Goal: Information Seeking & Learning: Get advice/opinions

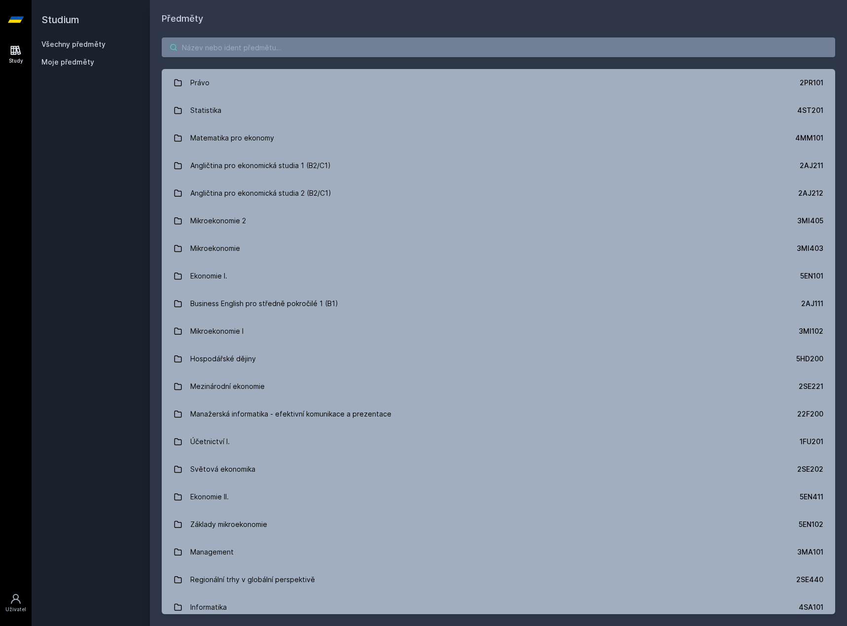
click at [243, 42] on input "search" at bounding box center [498, 47] width 673 height 20
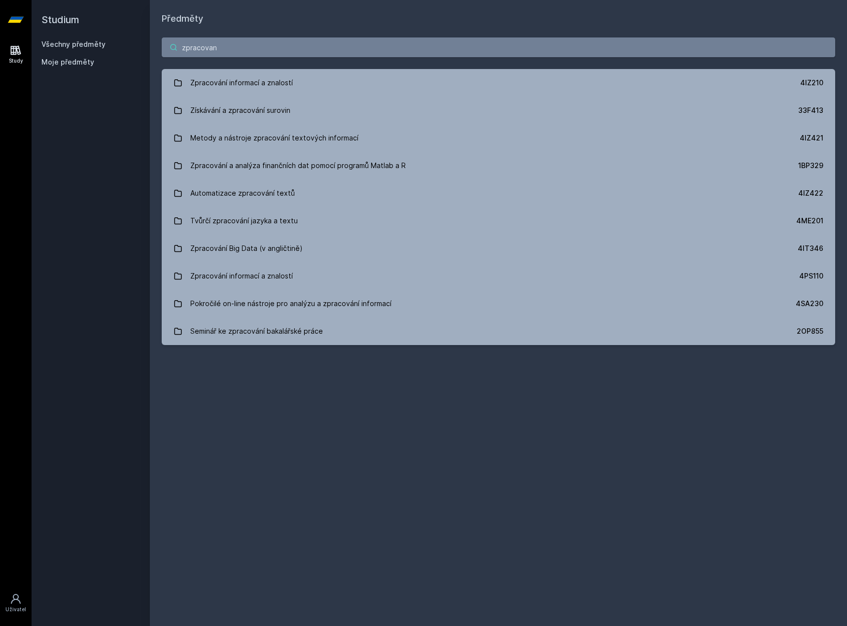
type input "zpracovan"
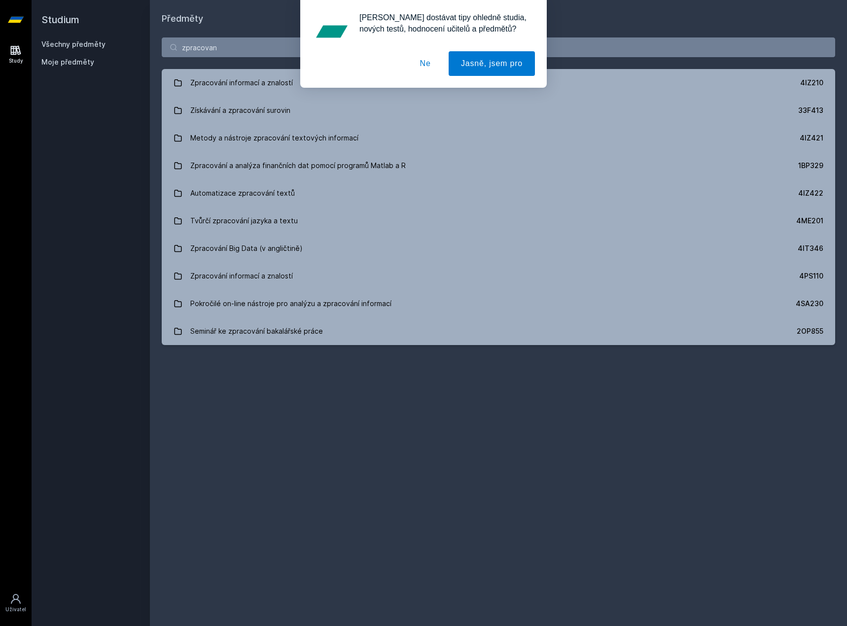
click at [425, 61] on button "Ne" at bounding box center [425, 63] width 35 height 25
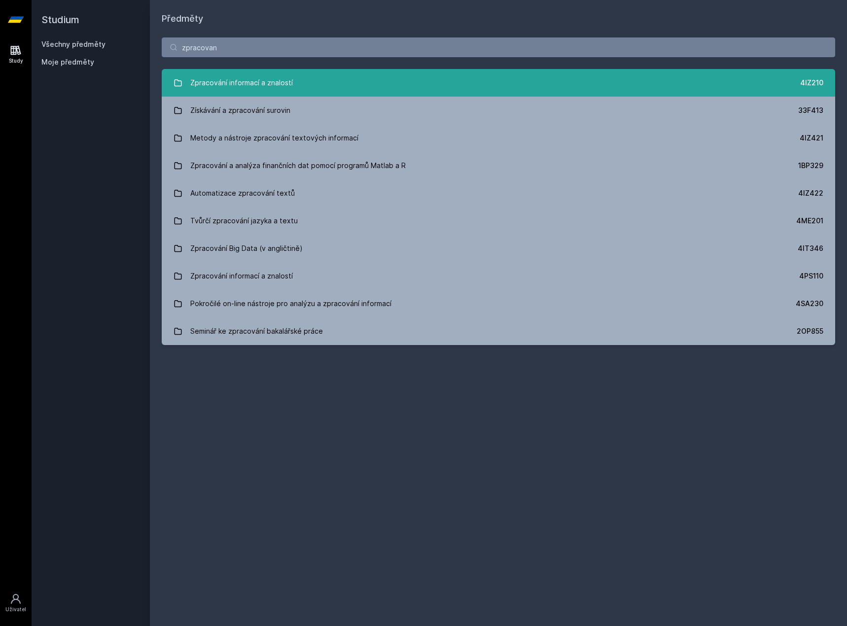
click at [640, 93] on link "Zpracování informací a znalostí 4IZ210" at bounding box center [498, 83] width 673 height 28
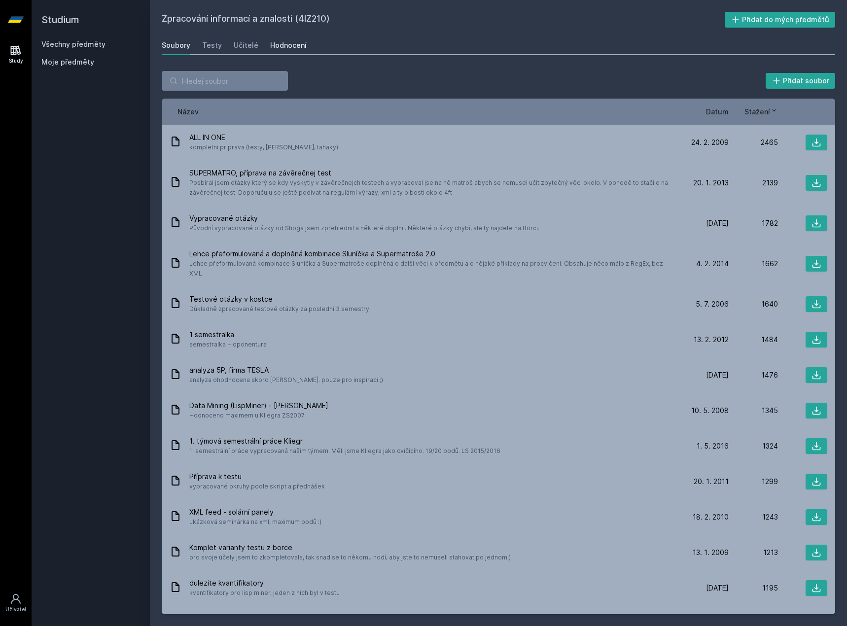
click at [281, 45] on div "Hodnocení" at bounding box center [288, 45] width 36 height 10
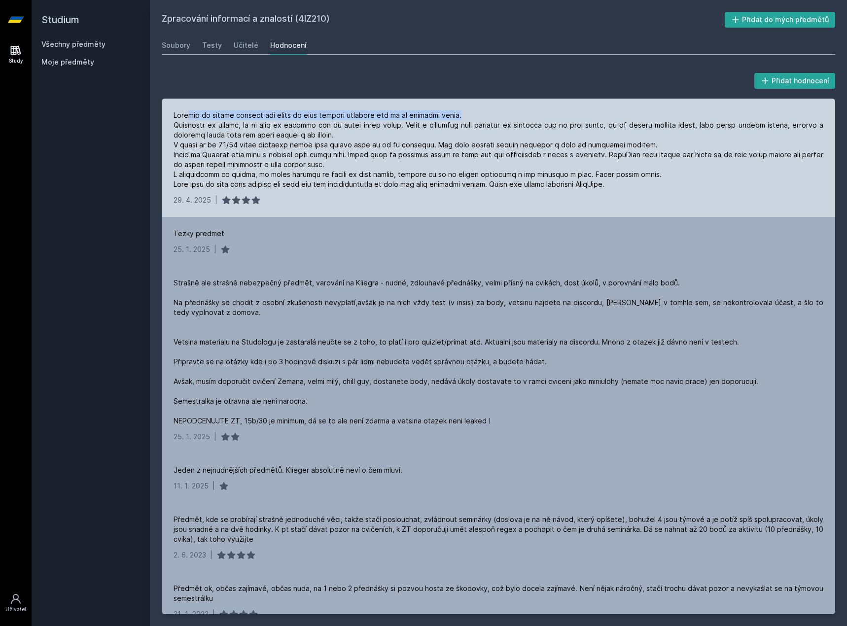
drag, startPoint x: 190, startPoint y: 111, endPoint x: 470, endPoint y: 108, distance: 279.5
click at [470, 108] on div "[DATE] |" at bounding box center [498, 158] width 673 height 118
drag, startPoint x: 457, startPoint y: 117, endPoint x: 330, endPoint y: 123, distance: 127.3
click at [330, 123] on div at bounding box center [499, 149] width 650 height 79
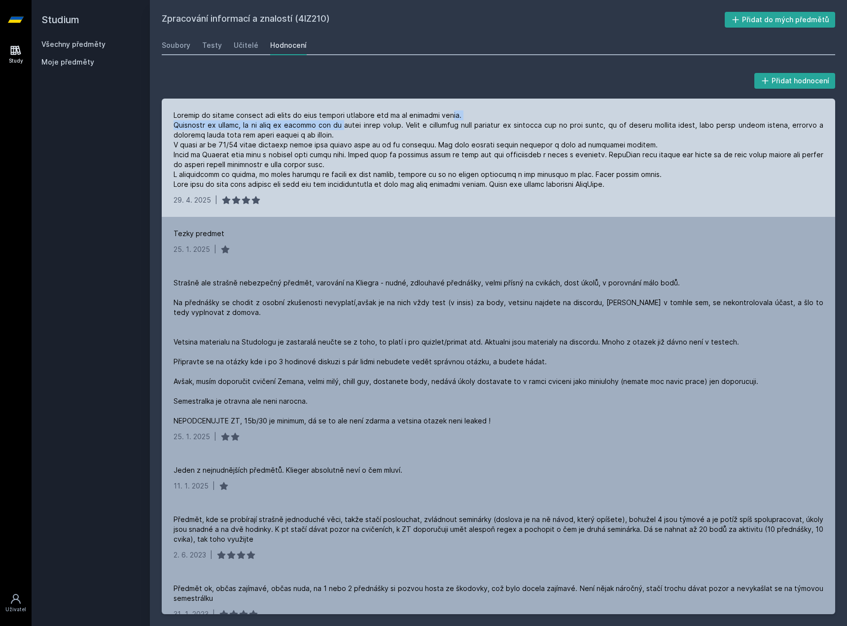
click at [330, 123] on div at bounding box center [499, 149] width 650 height 79
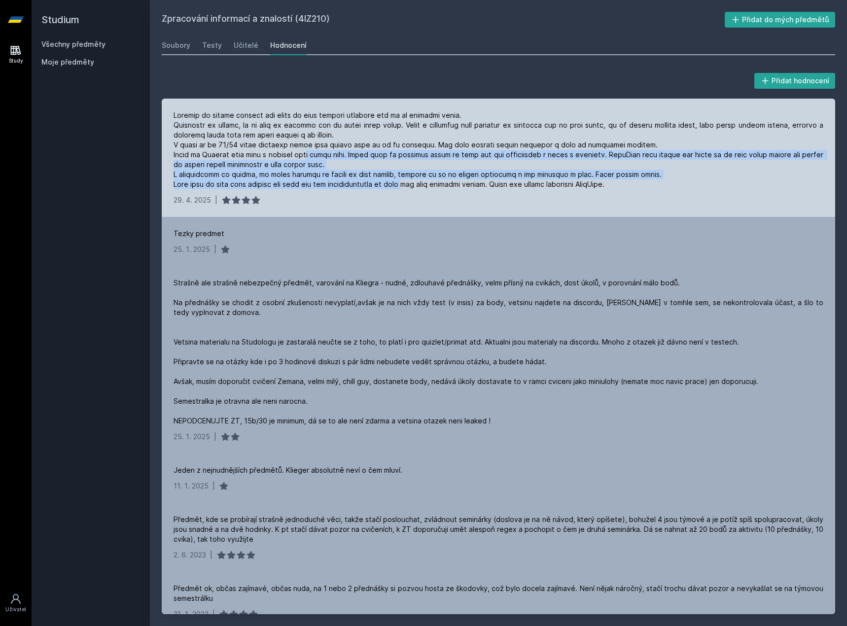
drag, startPoint x: 311, startPoint y: 156, endPoint x: 269, endPoint y: 149, distance: 42.5
click at [281, 151] on div at bounding box center [499, 149] width 650 height 79
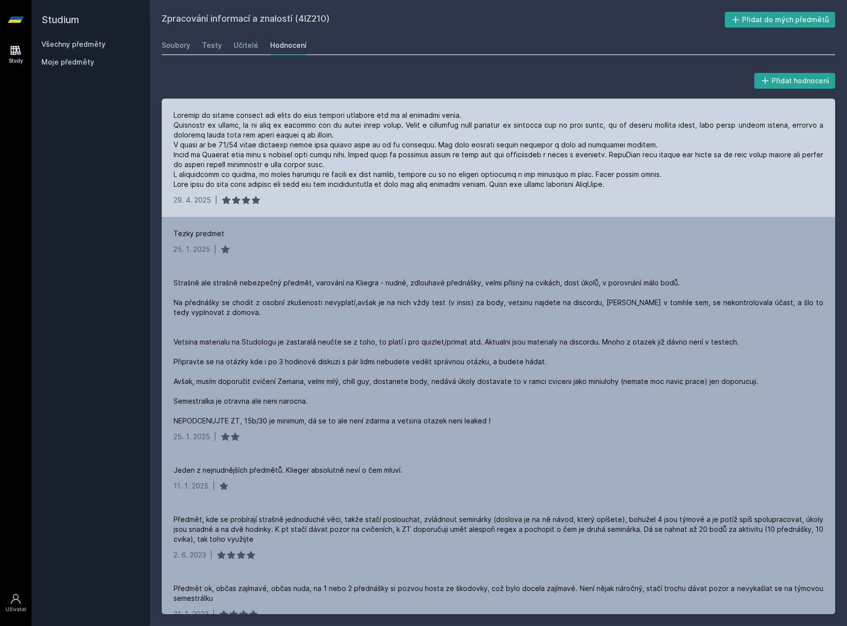
click at [248, 144] on div at bounding box center [499, 149] width 650 height 79
drag, startPoint x: 411, startPoint y: 150, endPoint x: 572, endPoint y: 157, distance: 161.3
click at [572, 157] on div at bounding box center [499, 149] width 650 height 79
drag, startPoint x: 189, startPoint y: 116, endPoint x: 353, endPoint y: 105, distance: 165.0
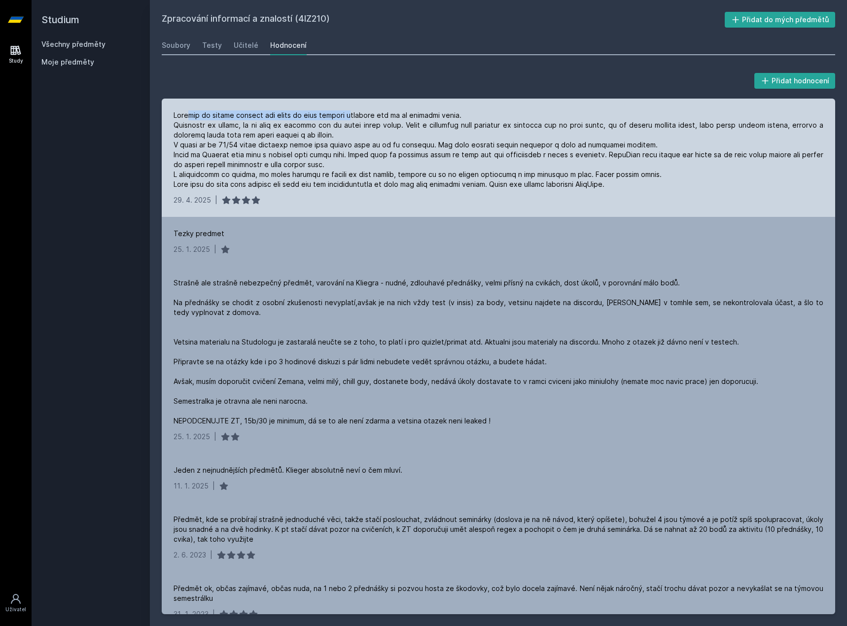
click at [353, 105] on div "[DATE] |" at bounding box center [498, 158] width 673 height 118
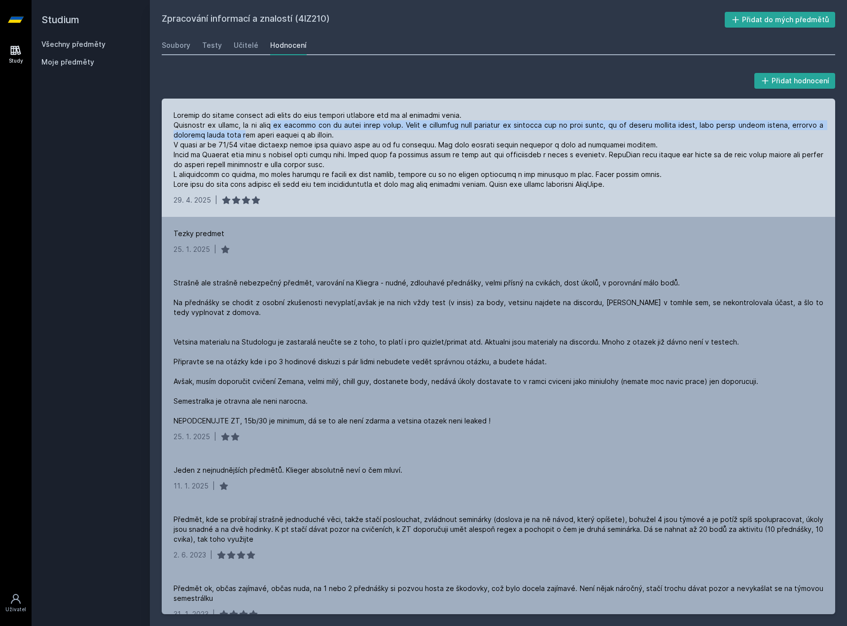
drag, startPoint x: 269, startPoint y: 129, endPoint x: 325, endPoint y: 113, distance: 58.4
click at [247, 134] on div at bounding box center [499, 149] width 650 height 79
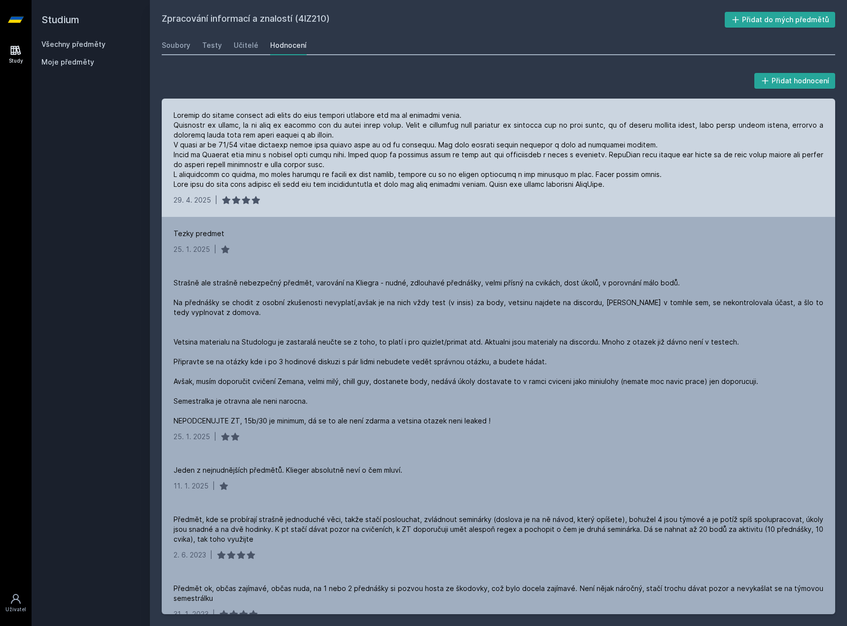
click at [325, 113] on div at bounding box center [499, 149] width 650 height 79
drag, startPoint x: 403, startPoint y: 117, endPoint x: 474, endPoint y: 116, distance: 71.0
click at [474, 116] on div at bounding box center [499, 149] width 650 height 79
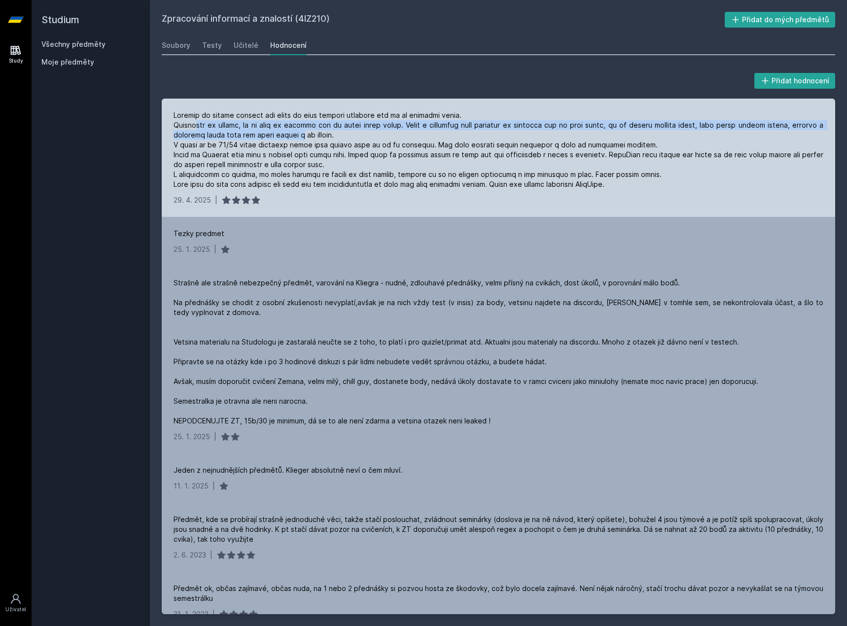
drag, startPoint x: 271, startPoint y: 141, endPoint x: 198, endPoint y: 122, distance: 75.3
click at [198, 122] on div at bounding box center [499, 149] width 650 height 79
click at [198, 131] on div at bounding box center [499, 149] width 650 height 79
drag, startPoint x: 255, startPoint y: 127, endPoint x: 567, endPoint y: 127, distance: 312.0
click at [567, 127] on div at bounding box center [499, 149] width 650 height 79
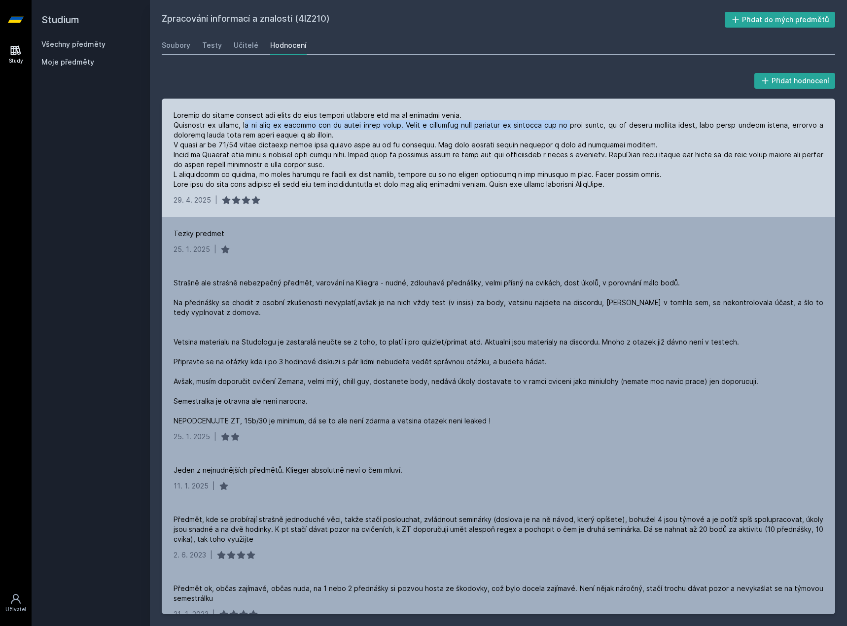
click at [567, 127] on div at bounding box center [499, 149] width 650 height 79
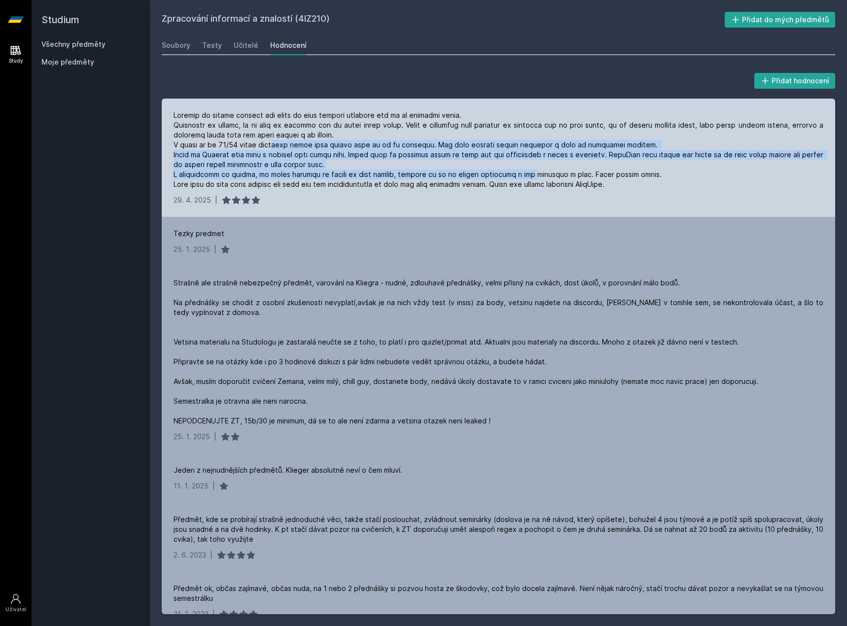
drag, startPoint x: 465, startPoint y: 159, endPoint x: 263, endPoint y: 141, distance: 203.3
click at [263, 141] on div at bounding box center [499, 149] width 650 height 79
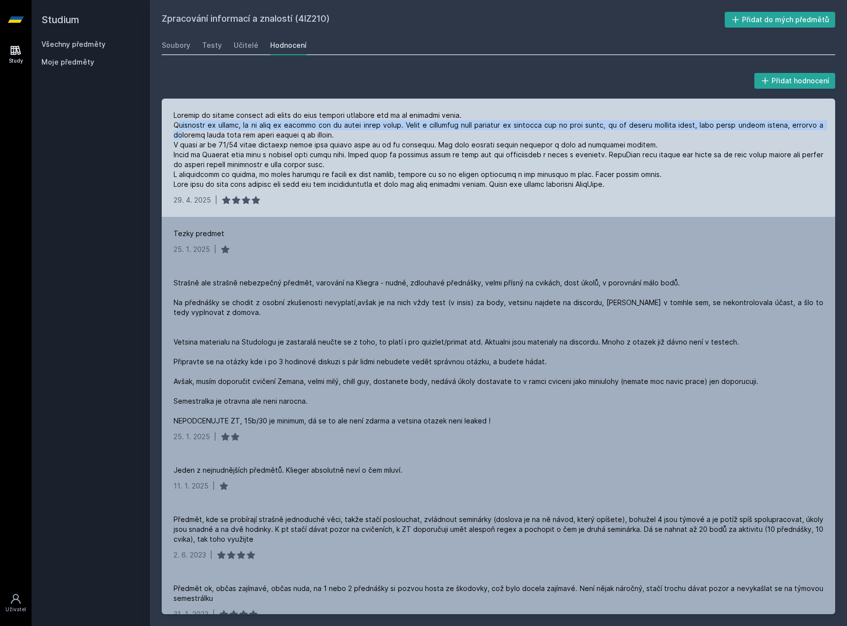
drag, startPoint x: 214, startPoint y: 140, endPoint x: 178, endPoint y: 122, distance: 40.6
click at [178, 122] on div at bounding box center [499, 149] width 650 height 79
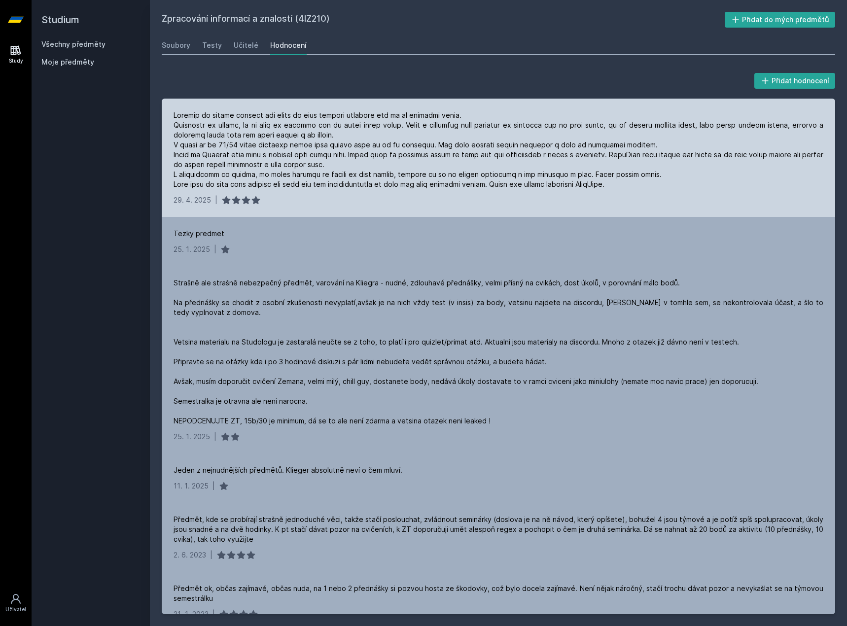
click at [190, 131] on div at bounding box center [499, 149] width 650 height 79
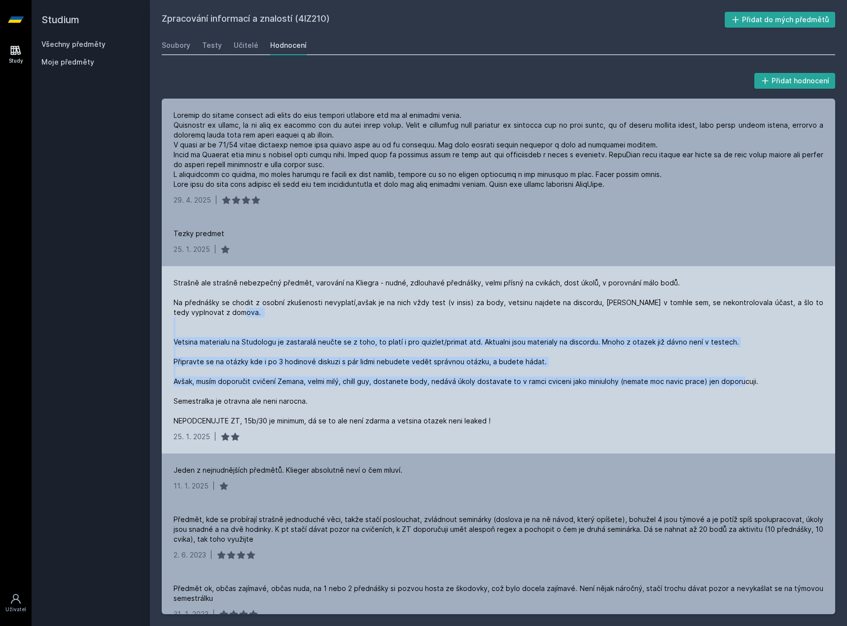
drag, startPoint x: 307, startPoint y: 320, endPoint x: 228, endPoint y: 291, distance: 84.2
click at [230, 292] on div "Strašně ale strašně nebezpečný předmět, varování na Kliegra - nudné, zdlouhavé …" at bounding box center [499, 352] width 650 height 148
click at [228, 291] on div "Strašně ale strašně nebezpečný předmět, varování na Kliegra - nudné, zdlouhavé …" at bounding box center [499, 352] width 650 height 148
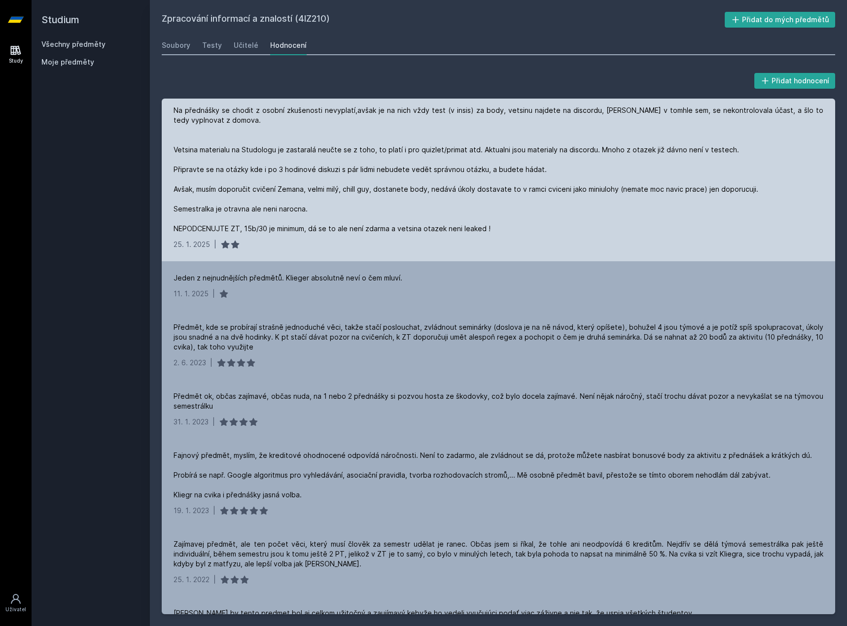
scroll to position [197, 0]
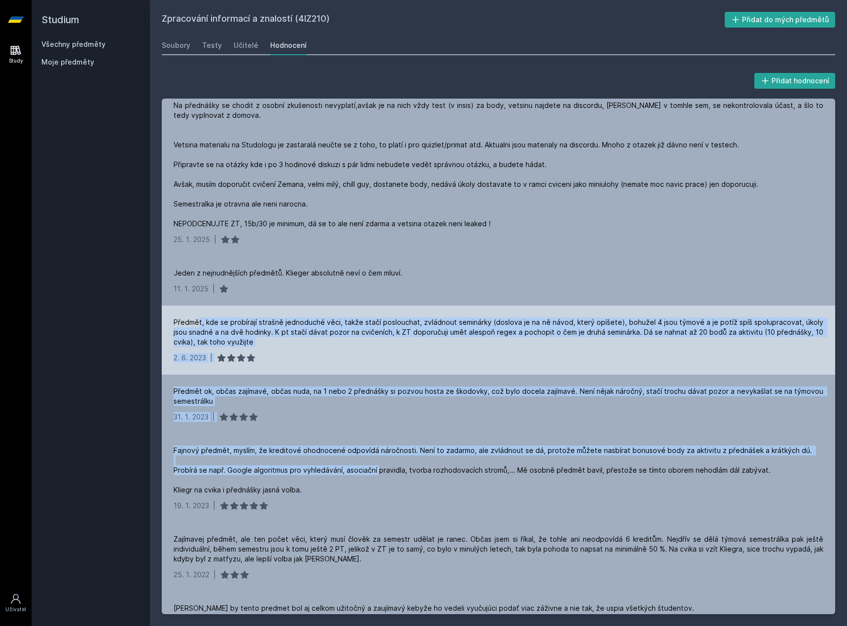
drag, startPoint x: 359, startPoint y: 472, endPoint x: 199, endPoint y: 306, distance: 230.4
click at [199, 306] on div "[DATE] | Tezky predmet [DATE] | [DATE] | Jeden z nejnudnějších předmětů. Kliege…" at bounding box center [498, 357] width 673 height 516
click at [199, 306] on div "Předmět, kde se probírají strašně jednoduché věci, takže stačí poslouchat, zvlá…" at bounding box center [498, 340] width 673 height 69
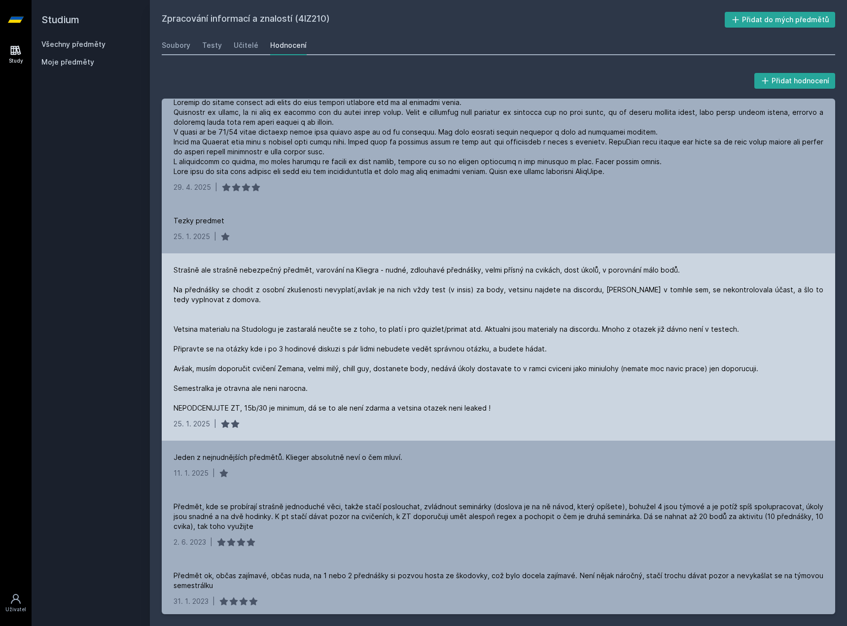
scroll to position [0, 0]
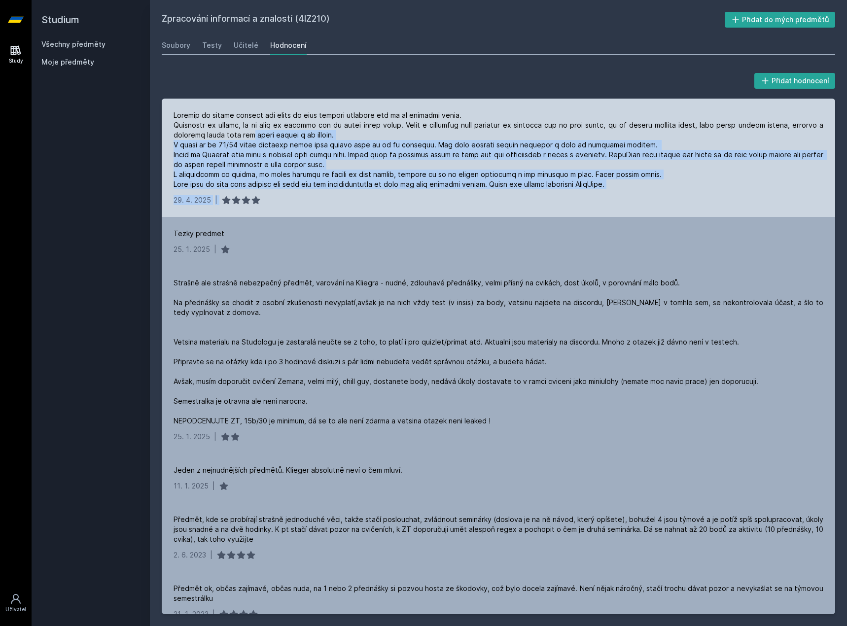
drag, startPoint x: 311, startPoint y: 178, endPoint x: 252, endPoint y: 139, distance: 70.8
click at [252, 139] on div "[DATE] |" at bounding box center [498, 158] width 673 height 118
click at [294, 161] on div at bounding box center [499, 149] width 650 height 79
click at [293, 135] on div at bounding box center [499, 149] width 650 height 79
click at [269, 205] on div "[DATE] |" at bounding box center [498, 158] width 673 height 118
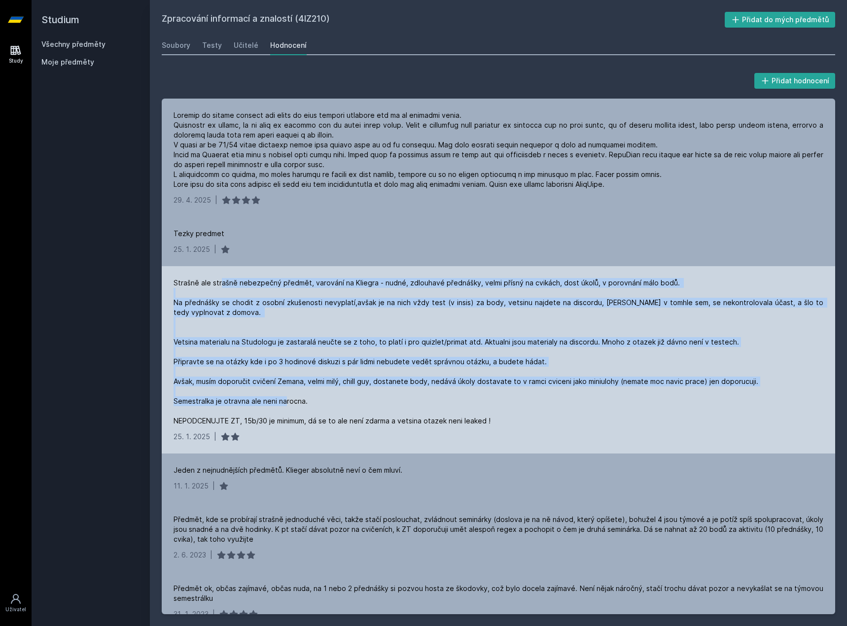
drag, startPoint x: 280, startPoint y: 359, endPoint x: 366, endPoint y: 420, distance: 105.6
click at [364, 420] on div "Strašně ale strašně nebezpečný předmět, varování na Kliegra - nudné, zdlouhavé …" at bounding box center [498, 359] width 673 height 187
click at [366, 420] on div "Strašně ale strašně nebezpečný předmět, varování na Kliegra - nudné, zdlouhavé …" at bounding box center [499, 352] width 650 height 148
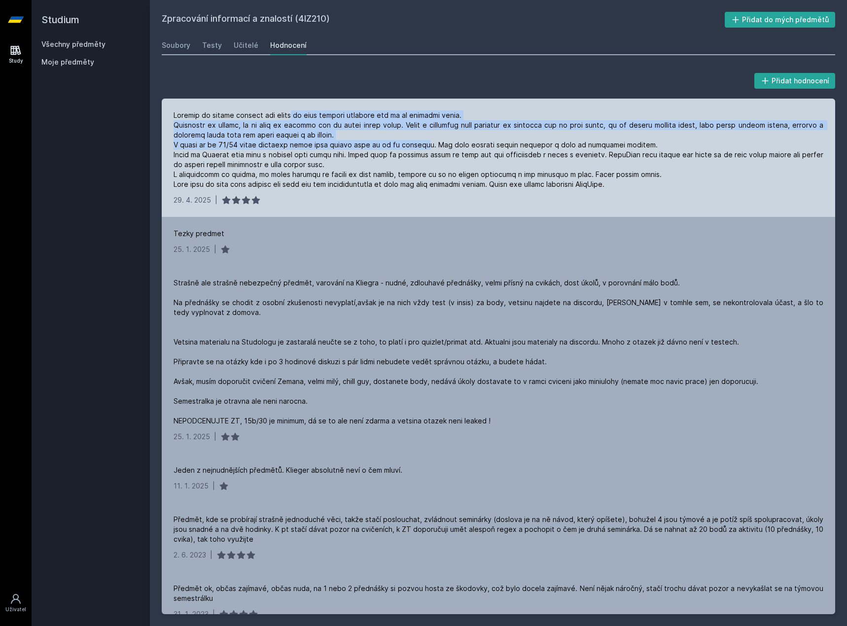
drag, startPoint x: 371, startPoint y: 139, endPoint x: 560, endPoint y: 175, distance: 192.3
click at [544, 174] on div at bounding box center [499, 149] width 650 height 79
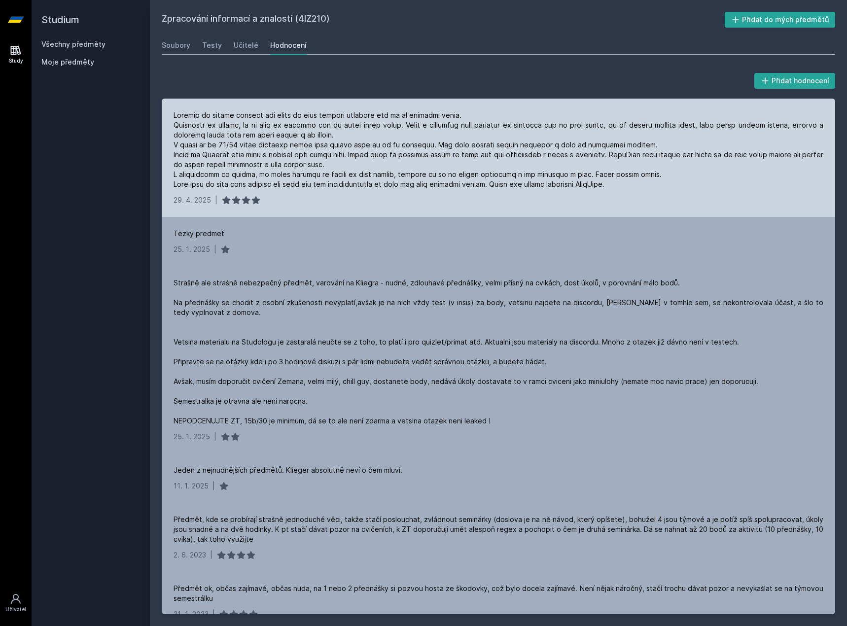
click at [560, 175] on div at bounding box center [499, 149] width 650 height 79
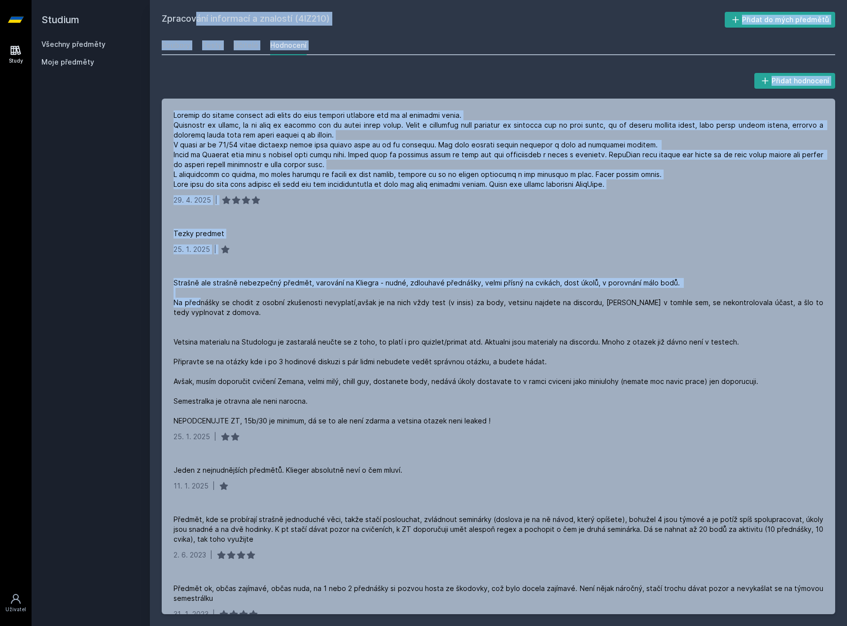
drag, startPoint x: 148, startPoint y: 289, endPoint x: 121, endPoint y: 286, distance: 27.2
click at [121, 286] on div "Studium Všechny předměty Moje předměty Zpracování informací a znalostí (4IZ210)…" at bounding box center [439, 313] width 815 height 626
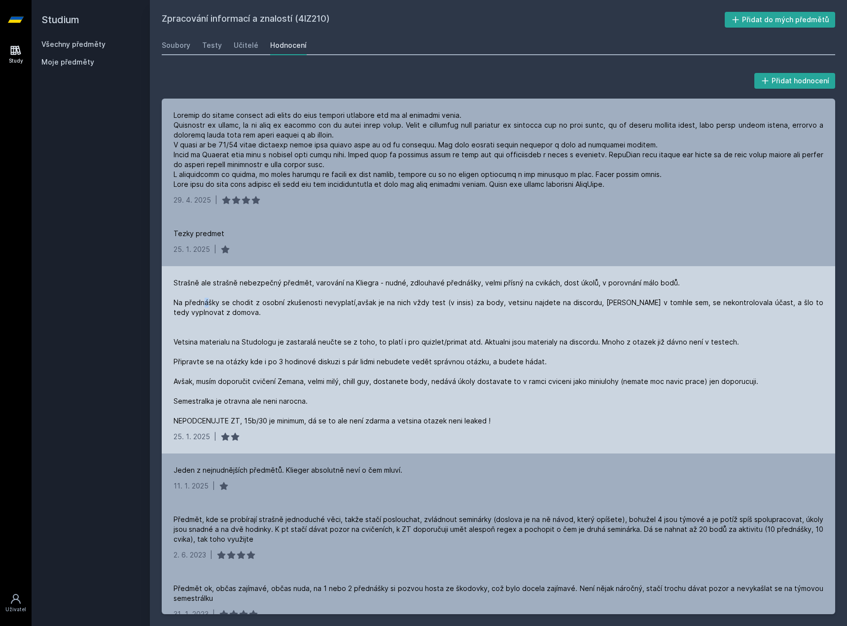
click at [207, 298] on div "Strašně ale strašně nebezpečný předmět, varování na Kliegra - nudné, zdlouhavé …" at bounding box center [499, 352] width 650 height 148
drag, startPoint x: 180, startPoint y: 302, endPoint x: 205, endPoint y: 318, distance: 30.2
click at [205, 318] on div "Strašně ale strašně nebezpečný předmět, varování na Kliegra - nudné, zdlouhavé …" at bounding box center [499, 352] width 650 height 148
click at [231, 316] on div "Strašně ale strašně nebezpečný předmět, varování na Kliegra - nudné, zdlouhavé …" at bounding box center [499, 352] width 650 height 148
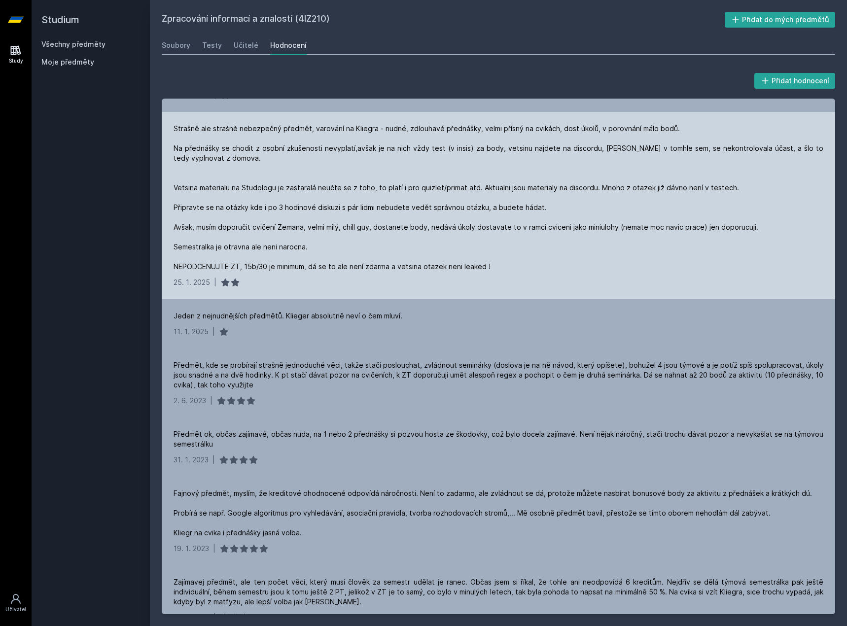
scroll to position [197, 0]
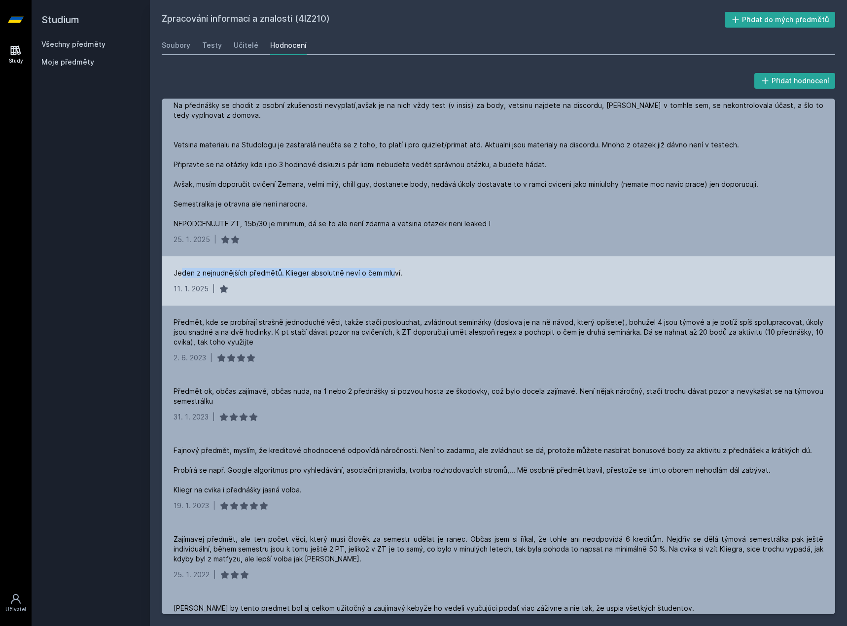
drag, startPoint x: 180, startPoint y: 276, endPoint x: 393, endPoint y: 278, distance: 213.0
click at [393, 278] on div "Jeden z nejnudnějších předmětů. Klieger absolutně neví o čem mluví." at bounding box center [288, 273] width 229 height 10
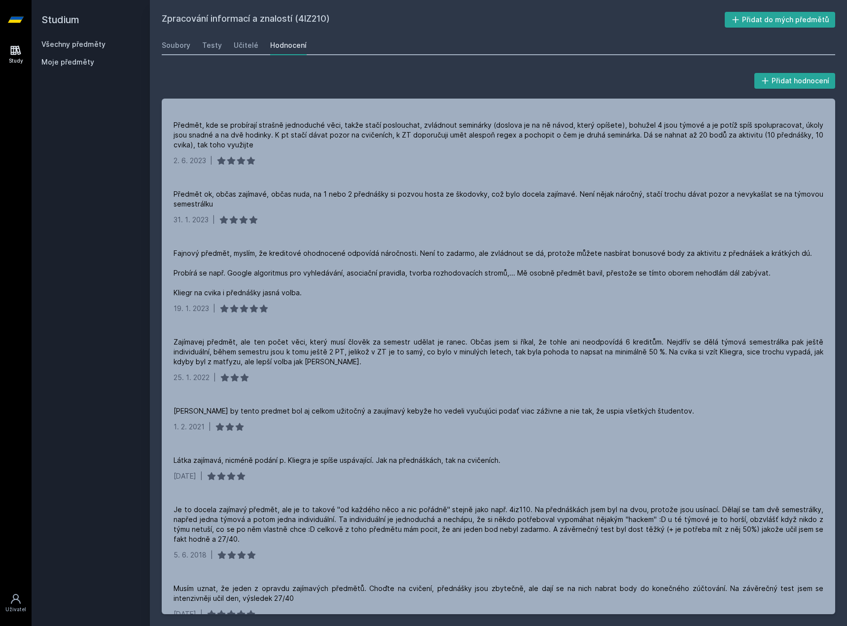
scroll to position [0, 0]
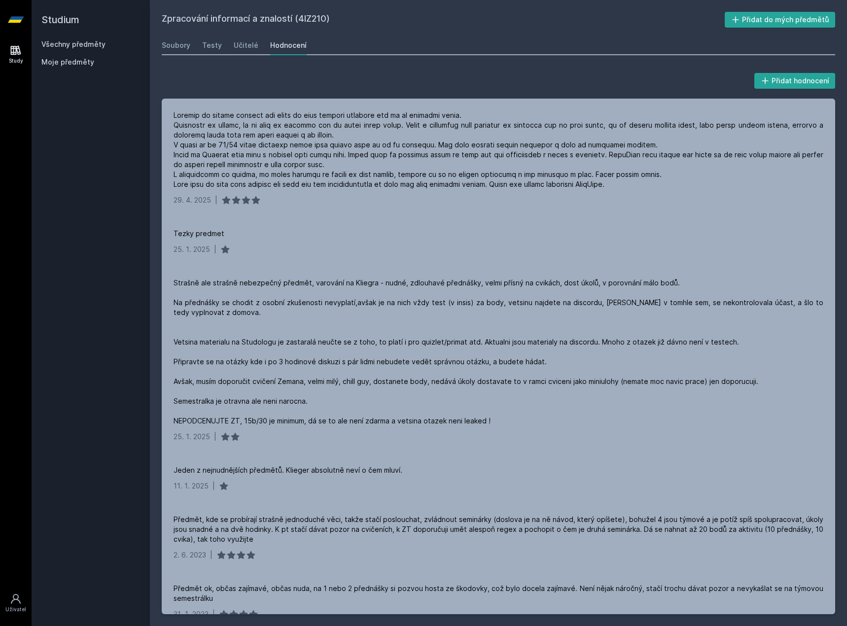
click at [61, 42] on link "Všechny předměty" at bounding box center [73, 44] width 64 height 8
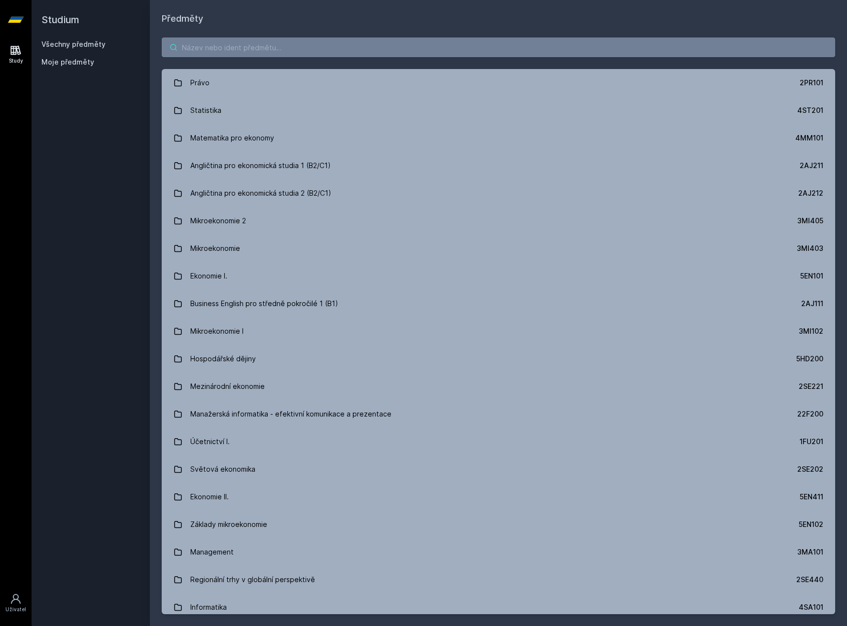
click at [203, 52] on input "search" at bounding box center [498, 47] width 673 height 20
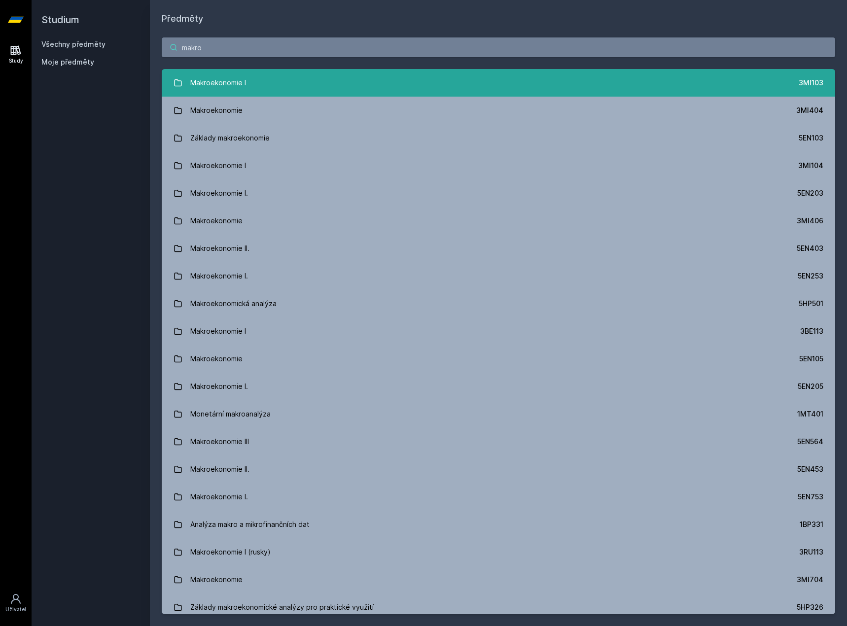
type input "makro"
click at [228, 93] on link "Makroekonomie I 3MI103" at bounding box center [498, 83] width 673 height 28
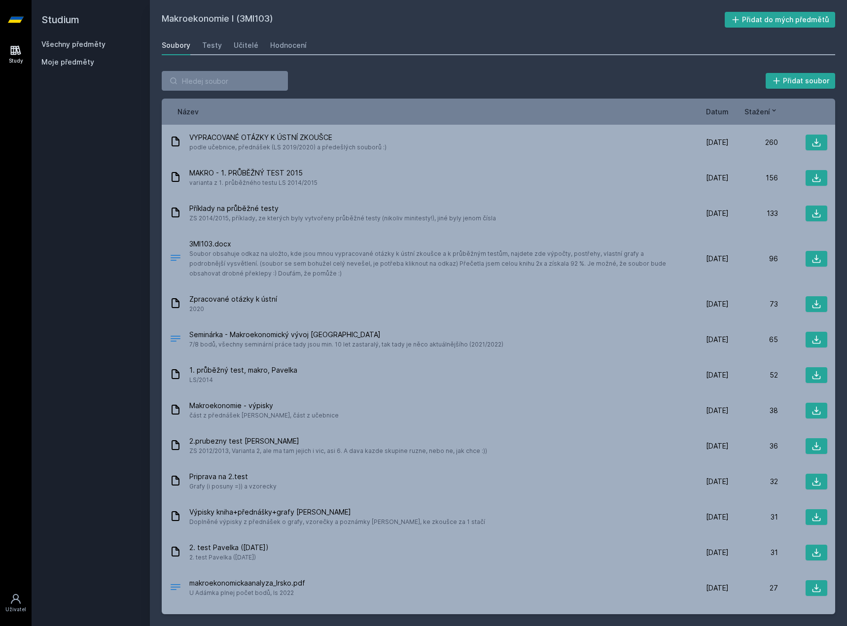
click at [65, 48] on div "Všechny předměty" at bounding box center [90, 44] width 99 height 10
click at [68, 46] on link "Všechny předměty" at bounding box center [73, 44] width 64 height 8
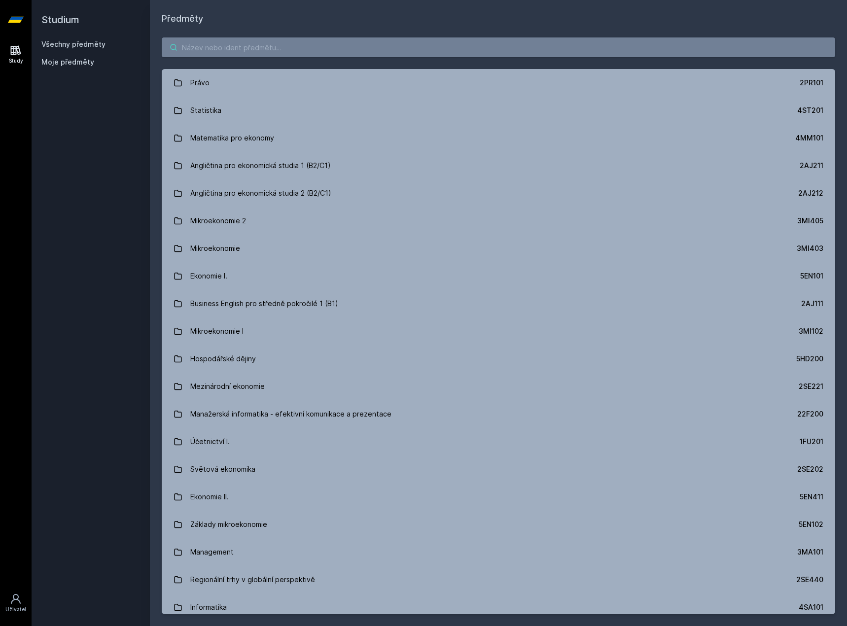
click at [236, 55] on input "search" at bounding box center [498, 47] width 673 height 20
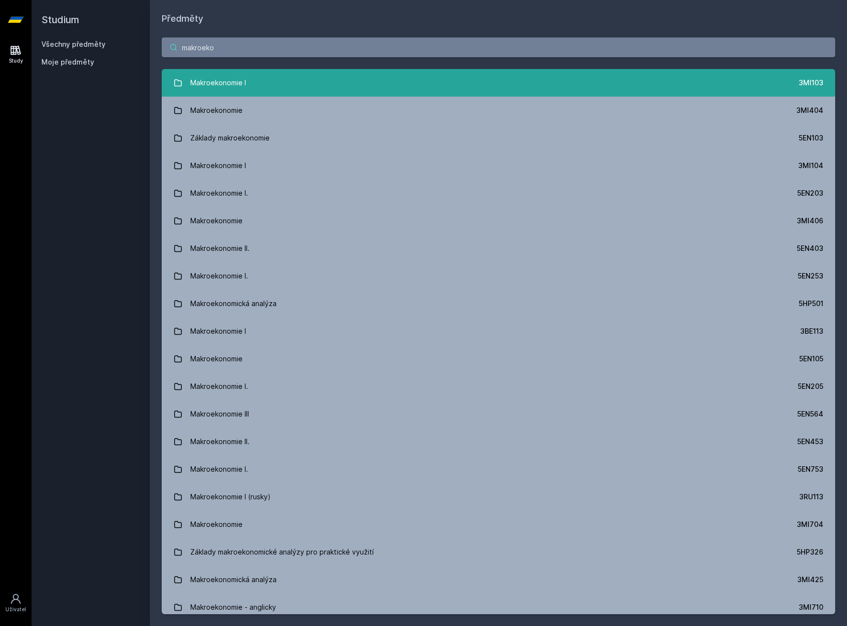
type input "makroeko"
click at [283, 86] on link "Makroekonomie I 3MI103" at bounding box center [498, 83] width 673 height 28
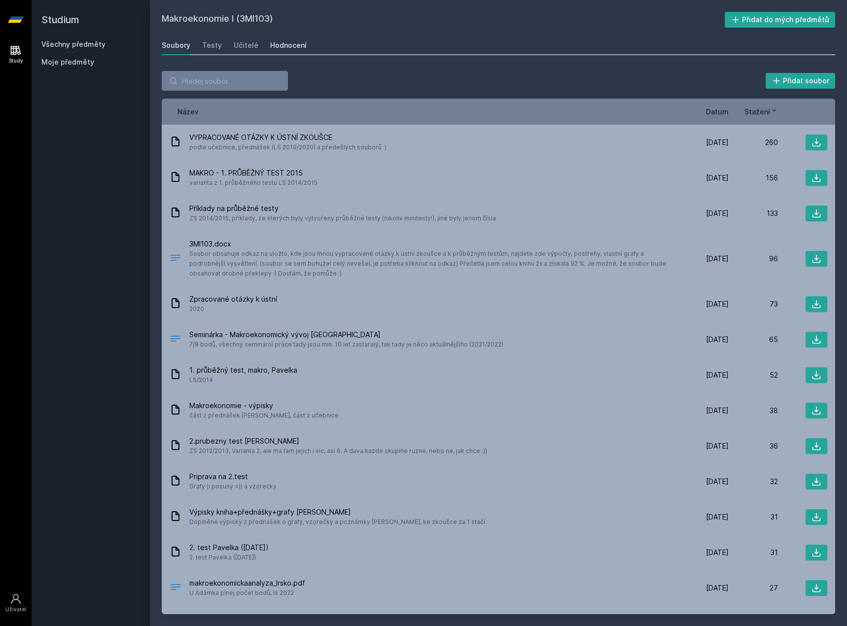
click at [276, 49] on div "Hodnocení" at bounding box center [288, 45] width 36 height 10
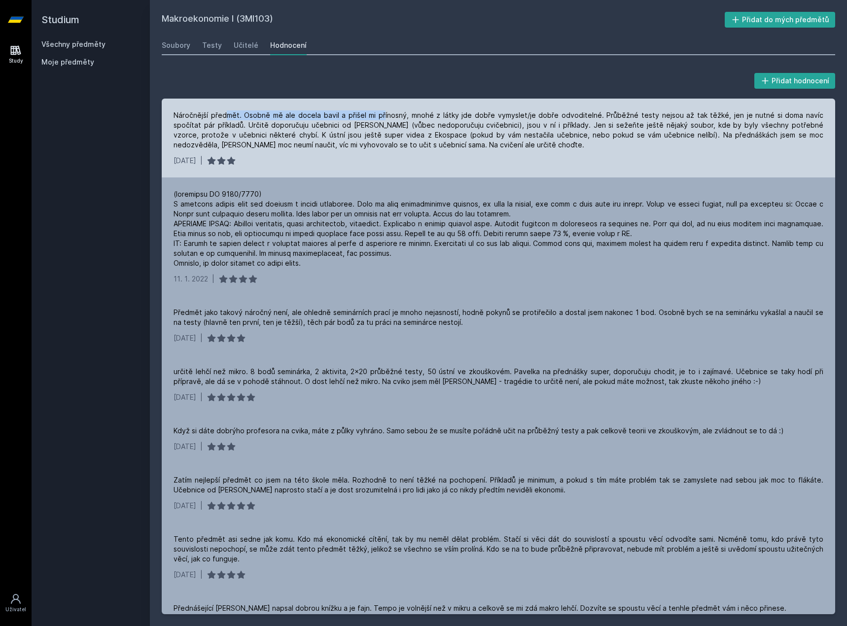
drag, startPoint x: 226, startPoint y: 119, endPoint x: 376, endPoint y: 118, distance: 149.4
click at [376, 118] on div "Náročnější předmět. Osobně mě ale docela bavil a přišel mi přínosný, mnohé z lá…" at bounding box center [499, 129] width 650 height 39
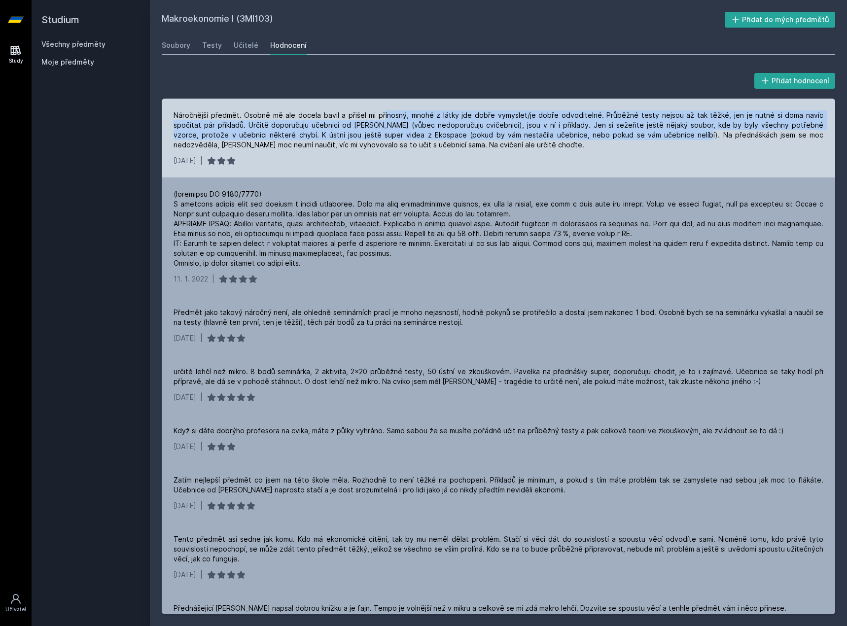
drag, startPoint x: 376, startPoint y: 118, endPoint x: 612, endPoint y: 134, distance: 236.6
click at [612, 134] on div "Náročnější předmět. Osobně mě ale docela bavil a přišel mi přínosný, mnohé z lá…" at bounding box center [499, 129] width 650 height 39
